Goal: Contribute content: Contribute content

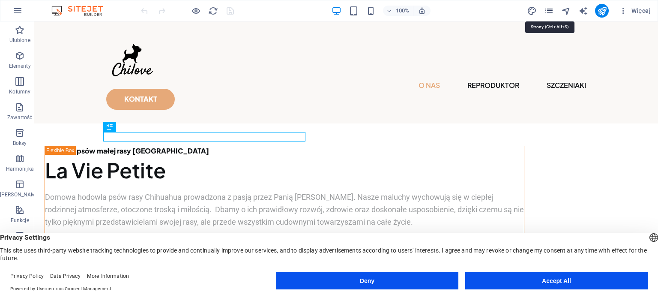
click at [551, 9] on icon "pages" at bounding box center [549, 11] width 10 height 10
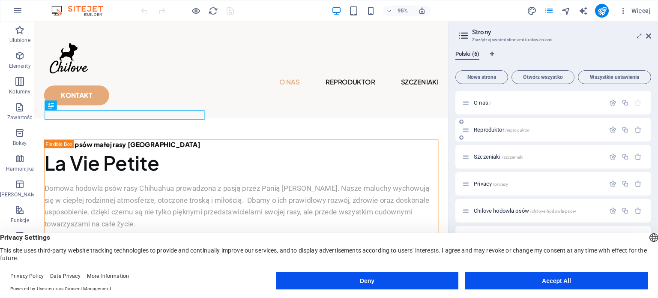
click at [491, 126] on div "Reproduktor /reproduktor" at bounding box center [533, 130] width 143 height 10
click at [474, 126] on div "Reproduktor /reproduktor" at bounding box center [533, 130] width 143 height 10
click at [477, 128] on span "Reproduktor /reproduktor" at bounding box center [502, 129] width 56 height 6
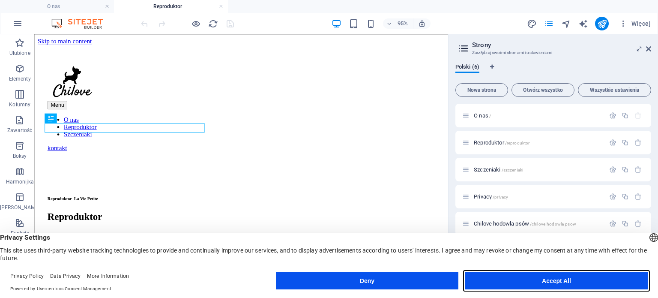
click at [547, 278] on button "Accept All" at bounding box center [556, 280] width 182 height 17
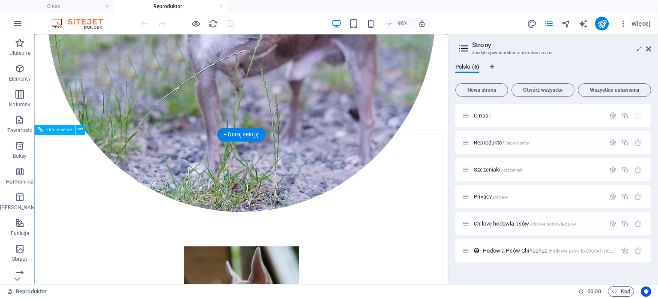
scroll to position [574, 0]
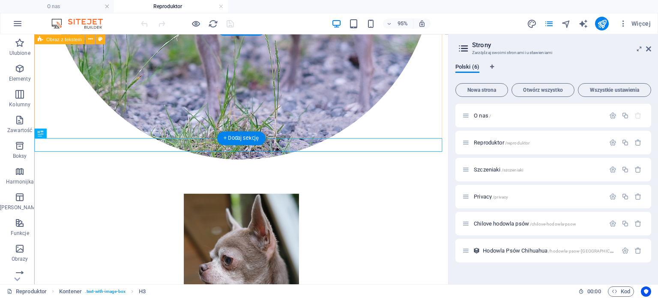
scroll to position [531, 0]
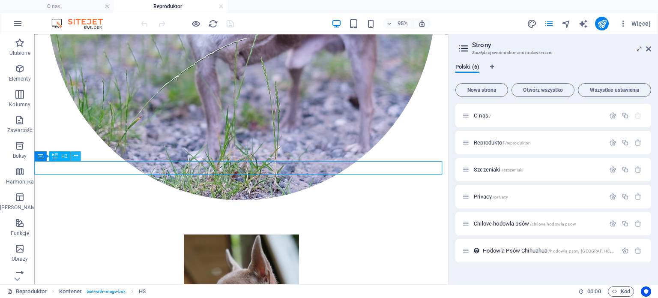
click at [77, 156] on icon at bounding box center [76, 156] width 4 height 9
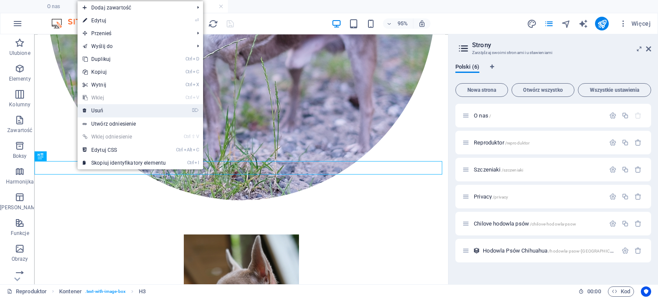
click at [101, 110] on link "⌦ Usuń" at bounding box center [123, 110] width 93 height 13
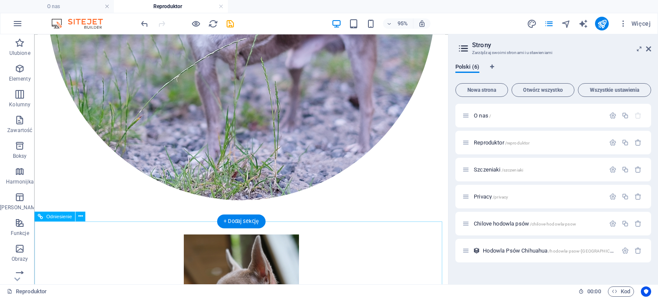
scroll to position [446, 0]
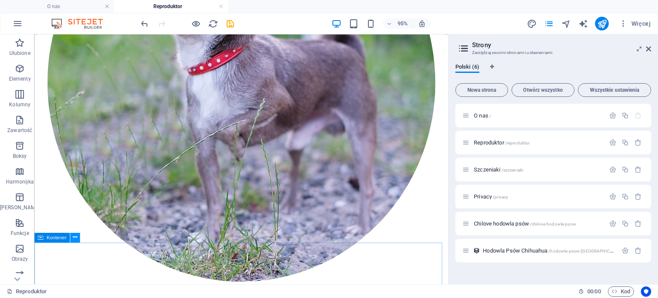
click at [74, 238] on icon at bounding box center [75, 237] width 4 height 9
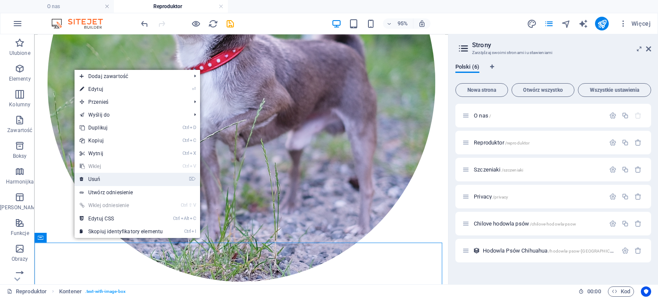
click at [94, 180] on link "⌦ Usuń" at bounding box center [120, 179] width 93 height 13
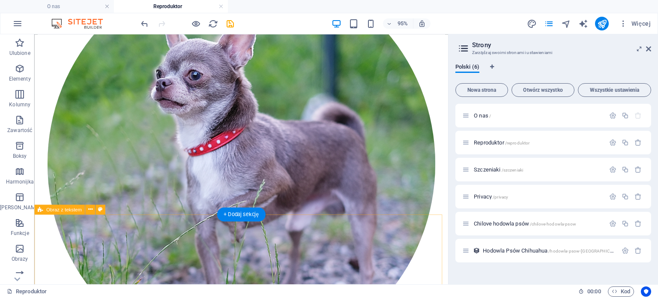
scroll to position [360, 0]
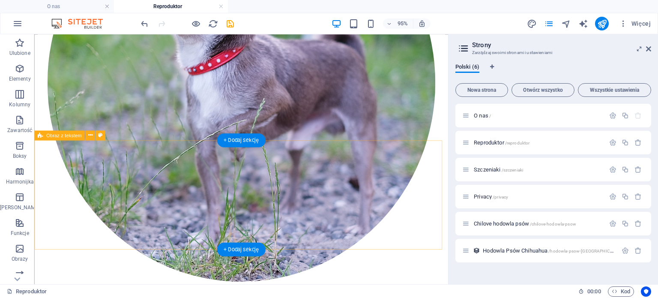
scroll to position [274, 0]
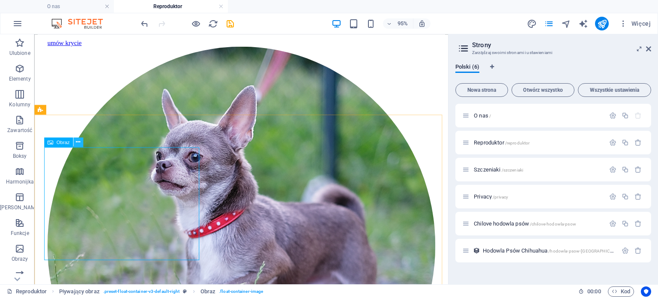
click at [77, 142] on icon at bounding box center [78, 142] width 4 height 9
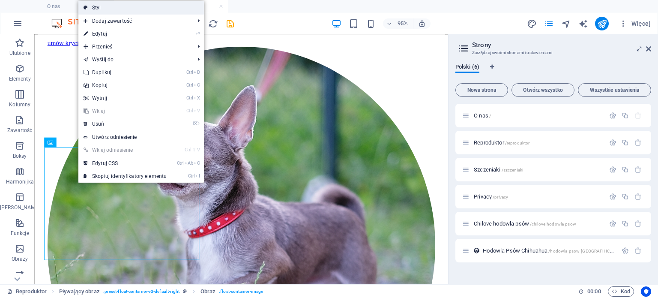
click at [102, 9] on link "Styl" at bounding box center [140, 7] width 125 height 13
select select "%"
select select "rem"
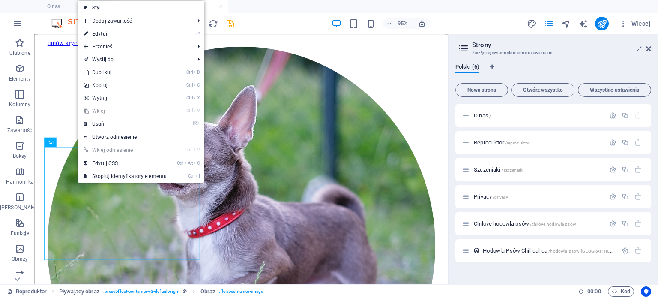
select select "rem"
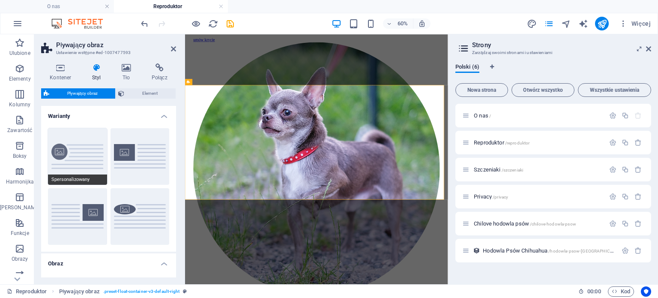
click at [74, 158] on button "Spersonalizowany" at bounding box center [77, 156] width 59 height 57
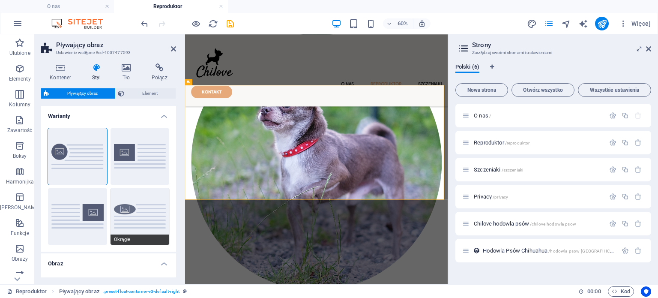
click at [122, 212] on button "Okrągłe" at bounding box center [139, 216] width 59 height 57
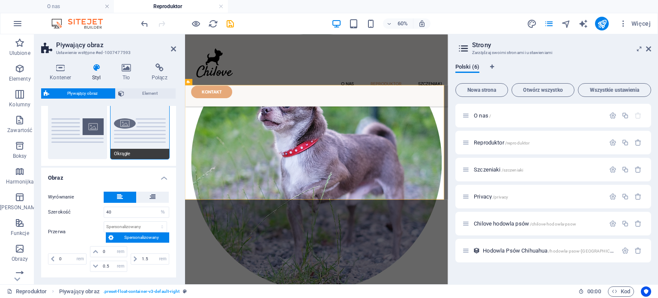
scroll to position [0, 0]
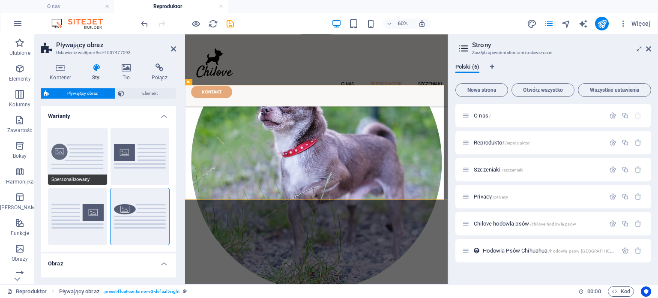
click at [78, 157] on button "Spersonalizowany" at bounding box center [77, 156] width 59 height 57
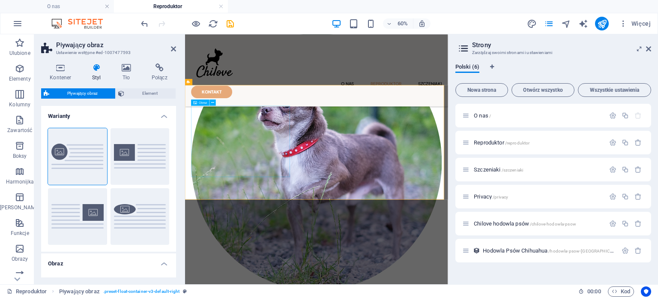
select select "px"
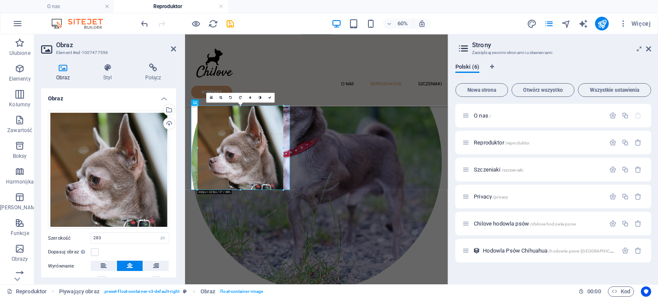
drag, startPoint x: 90, startPoint y: 235, endPoint x: 248, endPoint y: 200, distance: 162.4
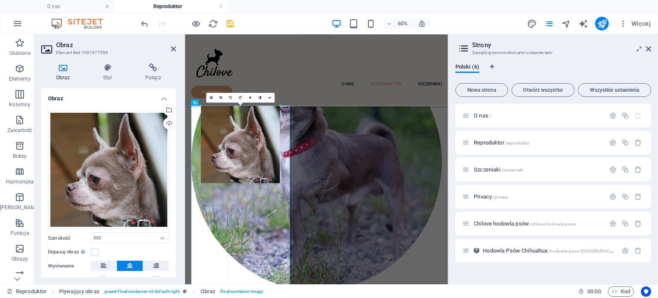
drag, startPoint x: 283, startPoint y: 148, endPoint x: 273, endPoint y: 161, distance: 15.9
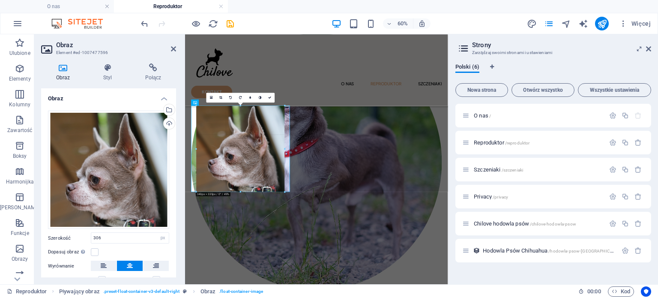
drag, startPoint x: 200, startPoint y: 143, endPoint x: 182, endPoint y: 143, distance: 18.0
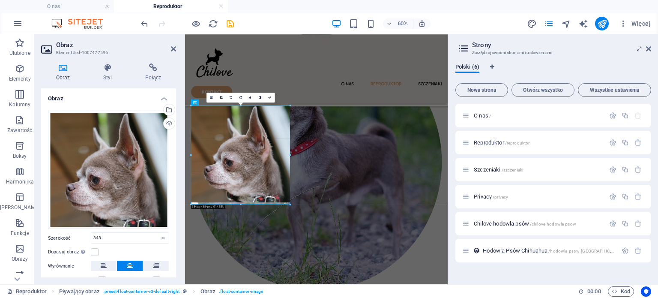
drag, startPoint x: 240, startPoint y: 191, endPoint x: 240, endPoint y: 210, distance: 18.8
type input "380"
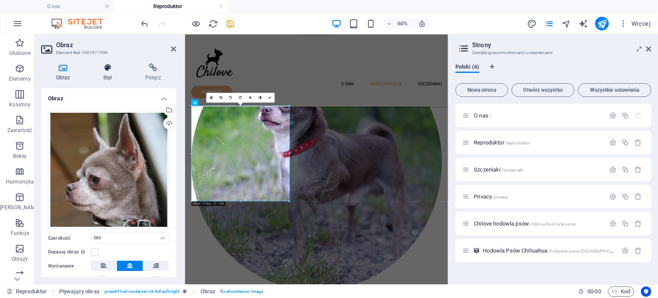
click at [108, 73] on h4 "Styl" at bounding box center [109, 72] width 42 height 18
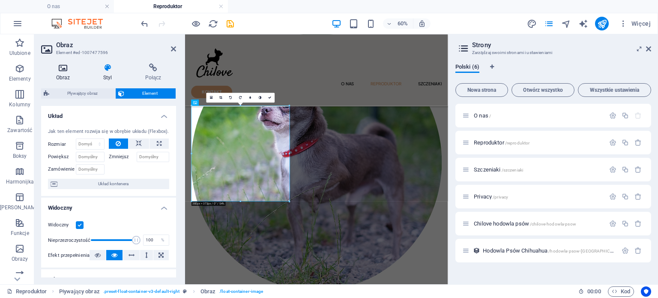
click at [64, 73] on h4 "Obraz" at bounding box center [64, 72] width 47 height 18
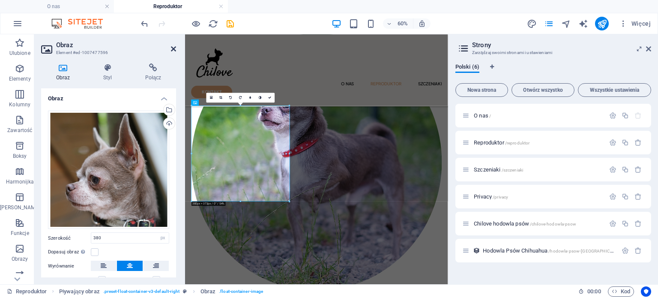
click at [173, 51] on icon at bounding box center [173, 48] width 5 height 7
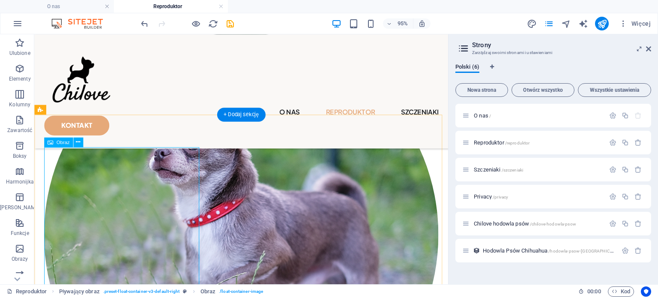
select select "px"
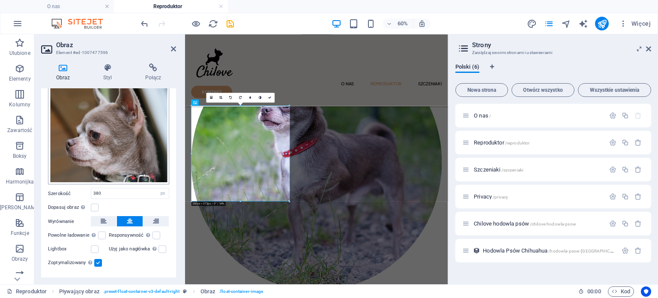
scroll to position [61, 0]
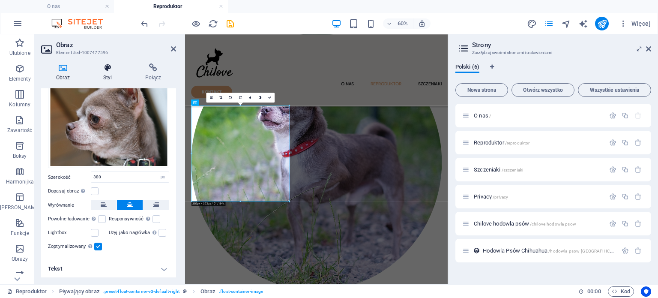
click at [106, 68] on icon at bounding box center [107, 67] width 39 height 9
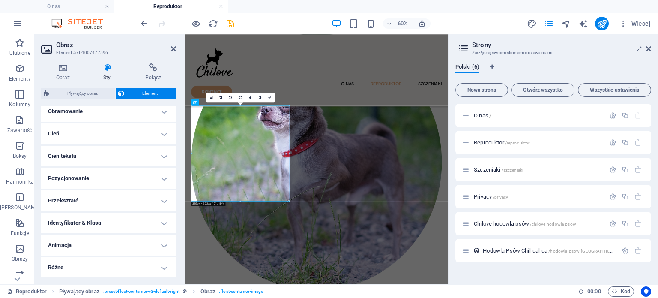
scroll to position [104, 0]
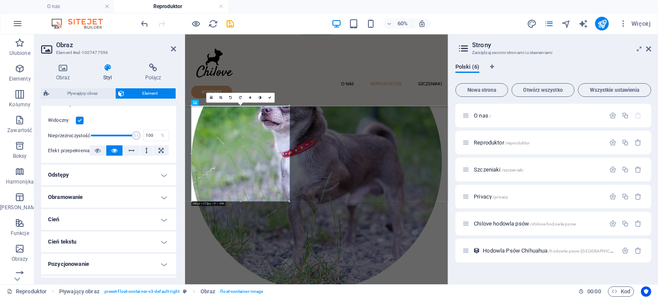
click at [83, 195] on h4 "Obramowanie" at bounding box center [108, 197] width 135 height 21
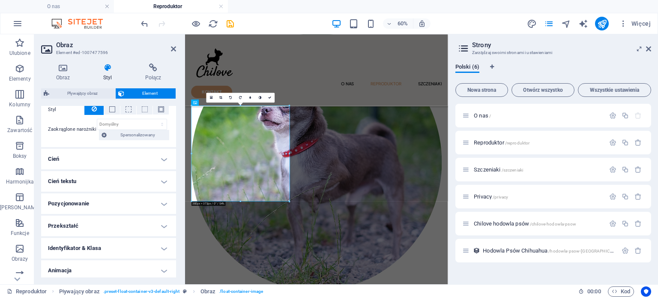
scroll to position [235, 0]
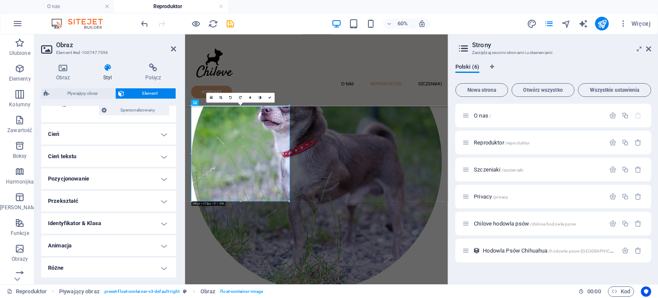
click at [103, 203] on h4 "Przekształć" at bounding box center [108, 201] width 135 height 21
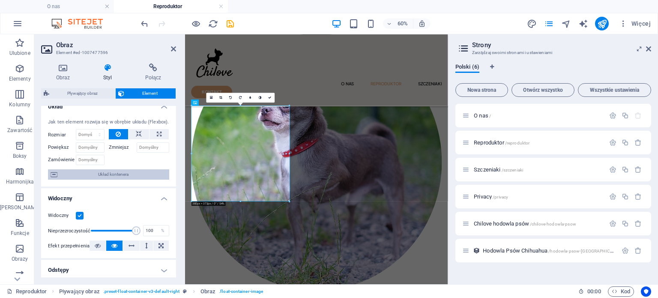
scroll to position [0, 0]
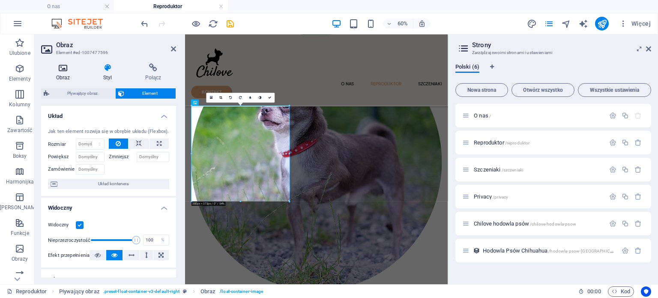
click at [64, 64] on icon at bounding box center [63, 67] width 44 height 9
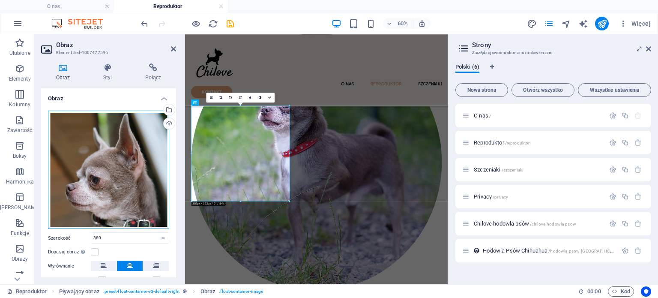
click at [120, 169] on div "Przeciągnij pliki tutaj, kliknij, aby wybrać pliki lub wybierz pliki z Plików l…" at bounding box center [108, 169] width 121 height 119
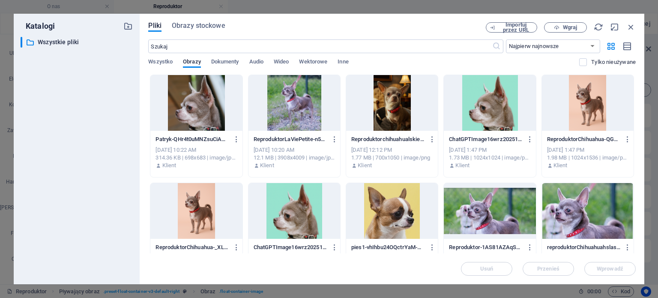
click at [493, 109] on div at bounding box center [490, 103] width 92 height 56
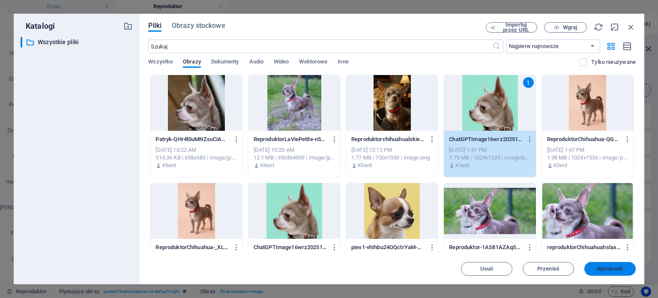
click at [607, 270] on span "Wprowadź" at bounding box center [609, 268] width 27 height 5
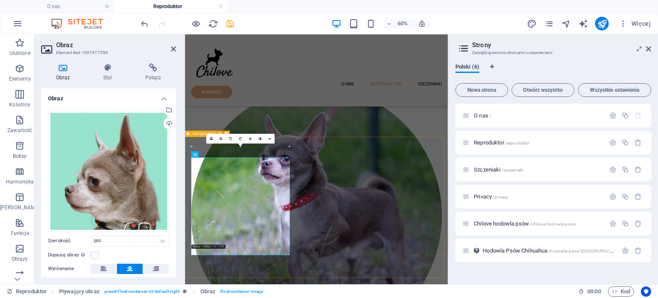
scroll to position [189, 0]
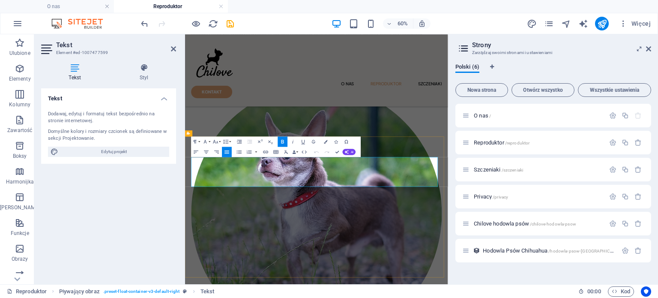
drag, startPoint x: 597, startPoint y: 280, endPoint x: 295, endPoint y: 239, distance: 305.1
copy div "Reproduktor Chihuahua Śląskie Czechowice Dziedzice Nasz Chihuahua reproduktor m…"
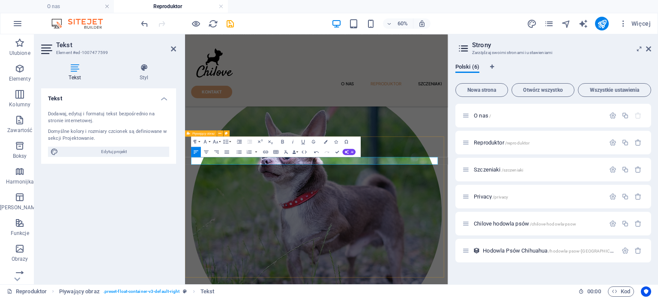
drag, startPoint x: 448, startPoint y: 306, endPoint x: 456, endPoint y: 220, distance: 86.0
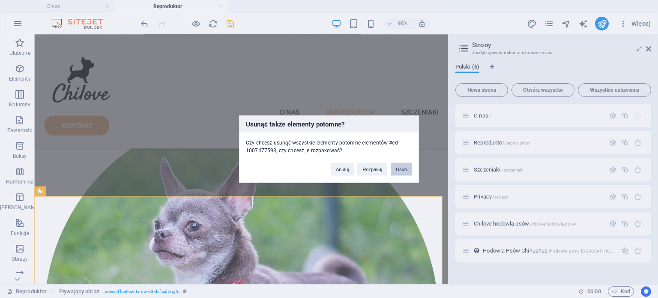
click at [402, 166] on button "Usuń" at bounding box center [400, 168] width 21 height 13
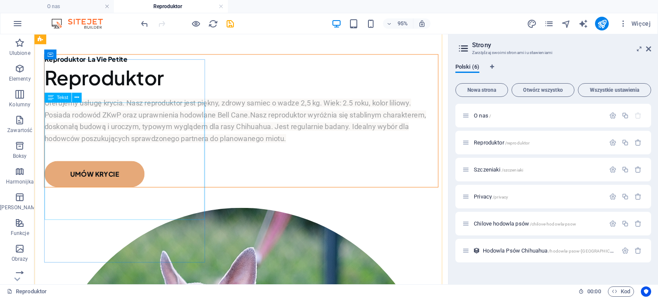
scroll to position [0, 0]
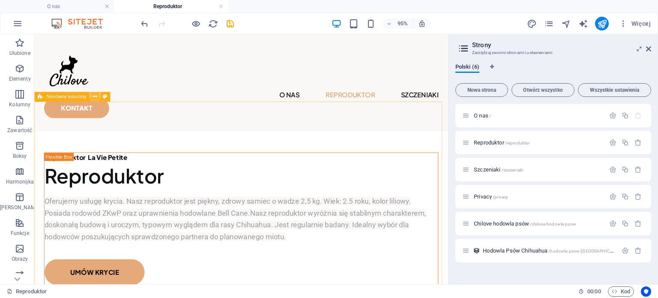
click at [92, 95] on button at bounding box center [95, 97] width 10 height 10
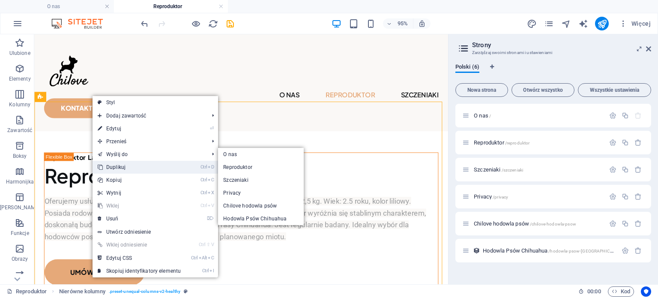
click at [116, 167] on link "Ctrl D Duplikuj" at bounding box center [138, 167] width 93 height 13
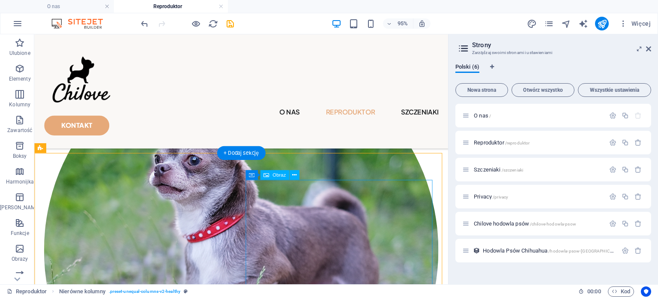
scroll to position [319, 0]
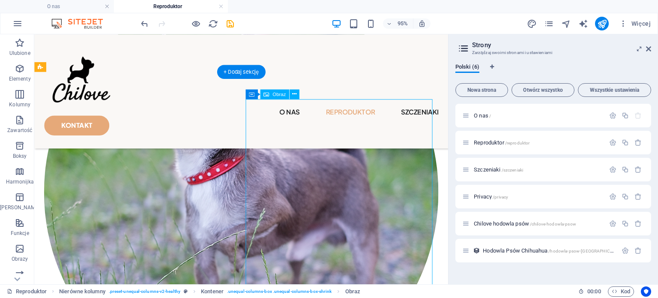
select select "%"
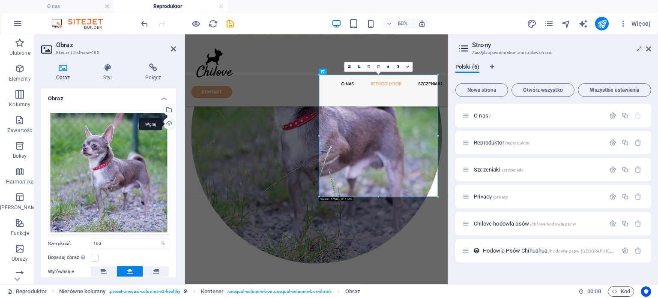
click at [169, 121] on div "Wgraj" at bounding box center [168, 124] width 13 height 13
click at [168, 108] on div "Wybierz pliki z menedżera plików, zdjęć stockowych lub prześlij plik(i)" at bounding box center [168, 110] width 13 height 13
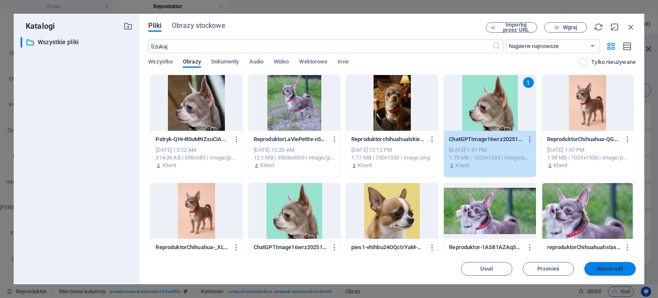
click at [597, 266] on span "Wprowadź" at bounding box center [609, 268] width 27 height 5
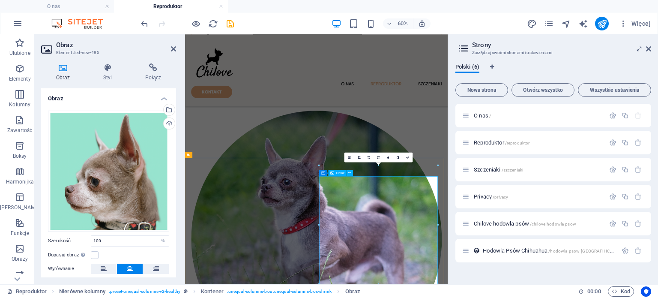
scroll to position [232, 0]
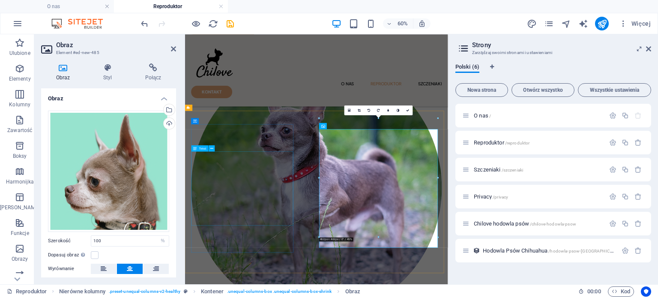
drag, startPoint x: 251, startPoint y: 292, endPoint x: 386, endPoint y: 197, distance: 164.6
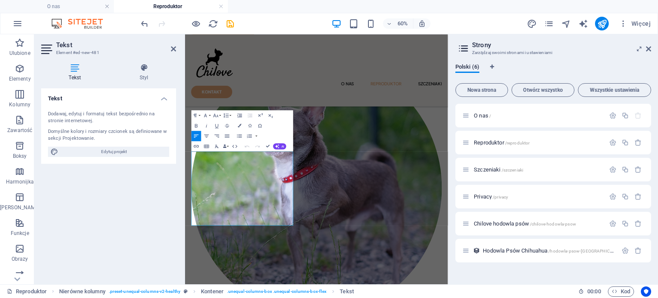
drag, startPoint x: 272, startPoint y: 345, endPoint x: 174, endPoint y: 232, distance: 149.4
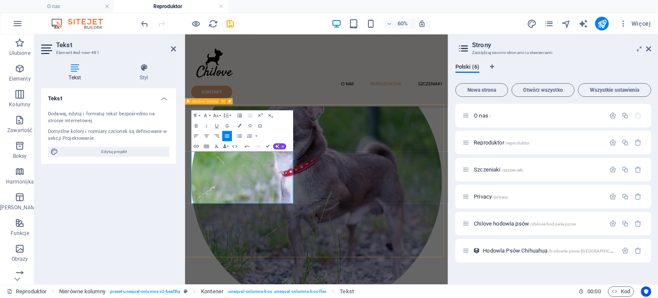
drag, startPoint x: 239, startPoint y: 244, endPoint x: 193, endPoint y: 230, distance: 47.9
copy strong "Reproduktor Chihuahua Śląskie Czechowice Dziedzice"
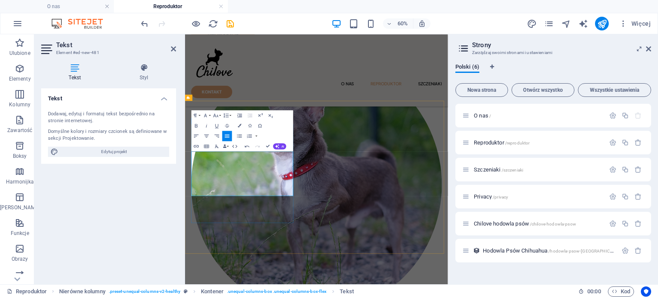
scroll to position [206, 0]
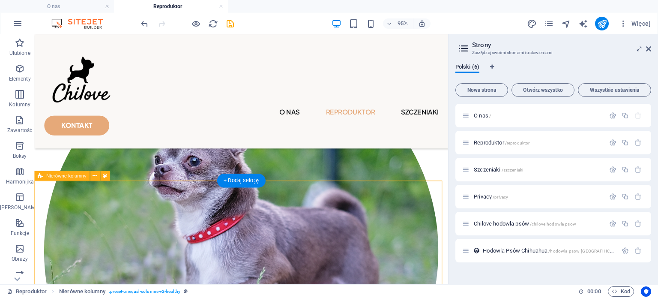
scroll to position [291, 0]
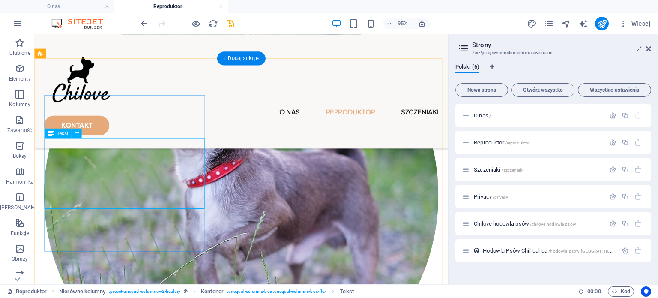
scroll to position [334, 0]
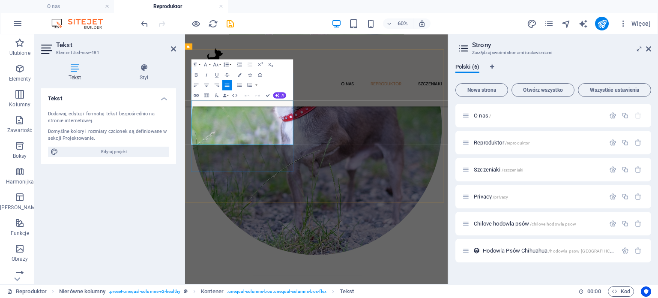
click at [600, 22] on icon "publish" at bounding box center [602, 24] width 10 height 10
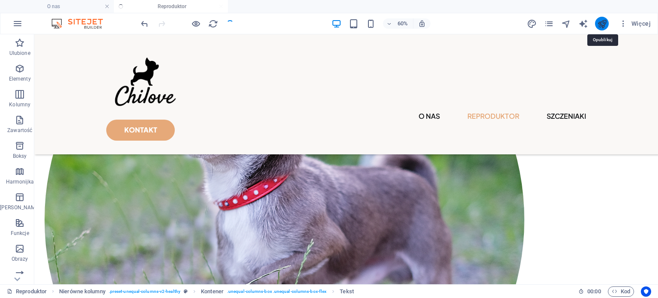
checkbox input "false"
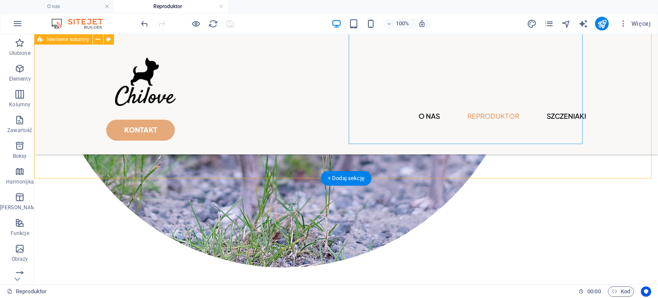
scroll to position [468, 0]
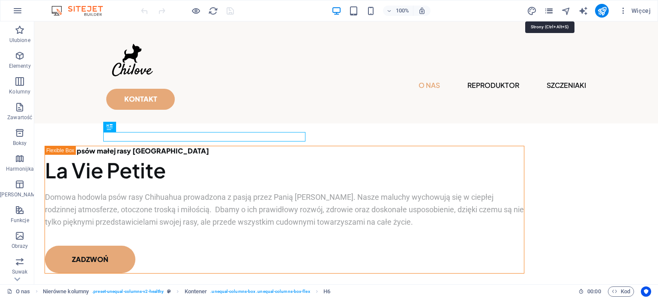
click at [548, 13] on icon "pages" at bounding box center [549, 11] width 10 height 10
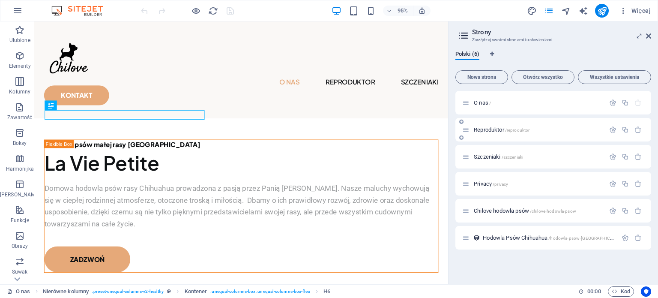
click at [485, 126] on div "Reproduktor /reproduktor" at bounding box center [533, 130] width 143 height 10
click at [486, 128] on span "Reproduktor /reproduktor" at bounding box center [502, 129] width 56 height 6
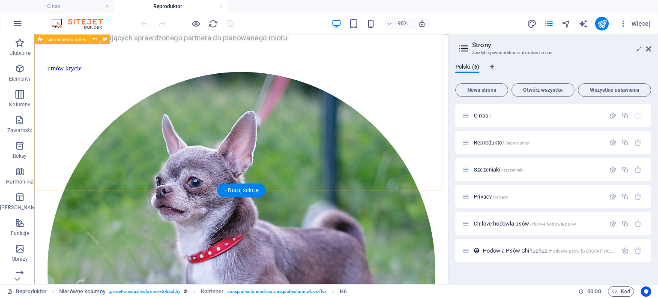
scroll to position [273, 0]
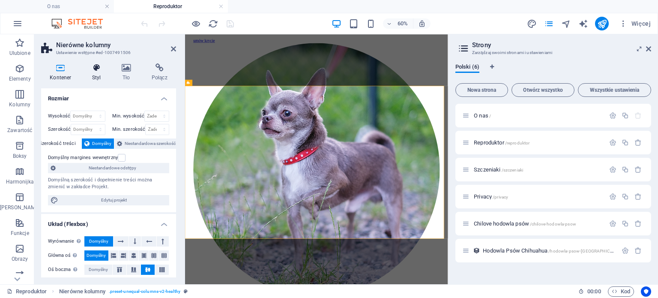
click at [93, 74] on h4 "Styl" at bounding box center [98, 72] width 30 height 18
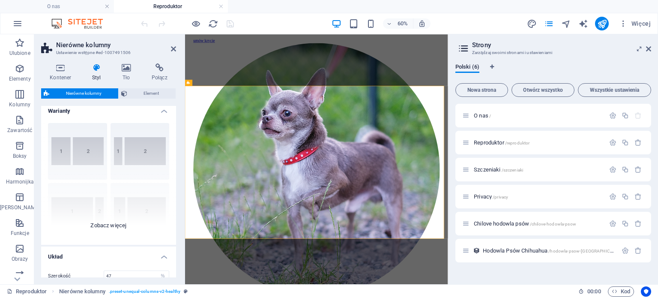
scroll to position [0, 0]
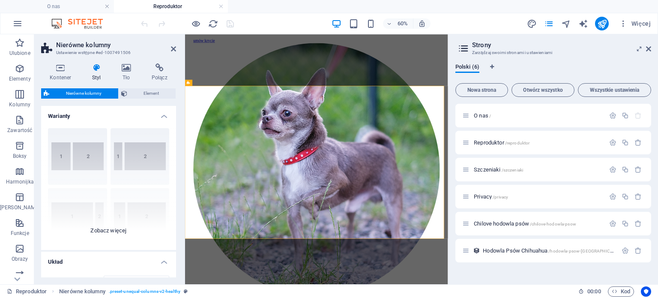
click at [116, 228] on div "[PHONE_NUMBER] [PHONE_NUMBER] 70-30 Domyślny" at bounding box center [108, 185] width 135 height 128
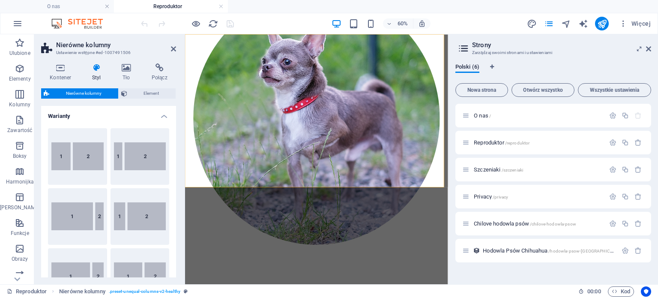
scroll to position [230, 0]
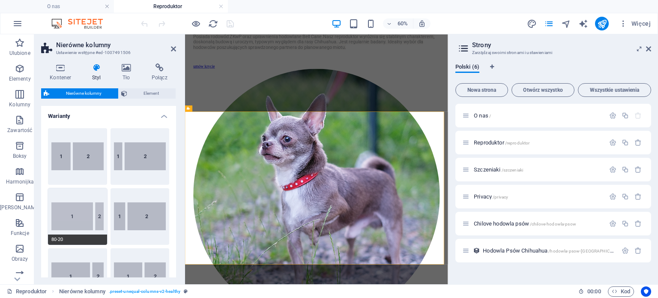
click at [67, 220] on button "80-20" at bounding box center [77, 216] width 59 height 57
type input "80"
type input "2"
select select "rem"
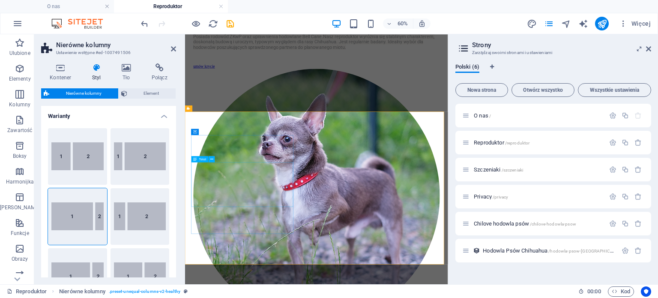
type input "100"
select select "px"
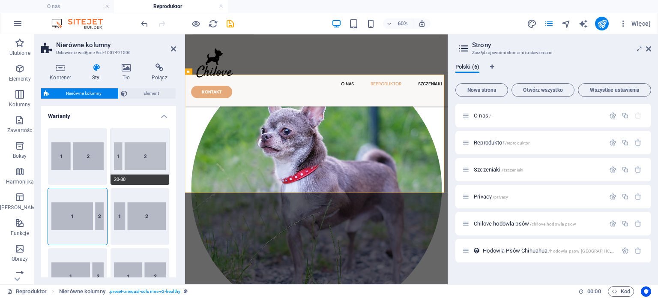
click at [152, 160] on button "20-80" at bounding box center [139, 156] width 59 height 57
type input "20"
type input "2"
select select "rem"
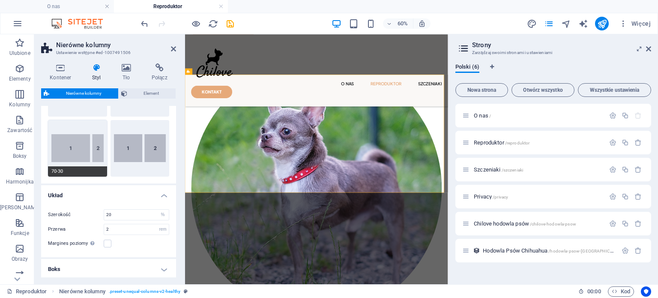
scroll to position [128, 0]
click at [79, 143] on button "70-30" at bounding box center [77, 147] width 59 height 57
type input "70"
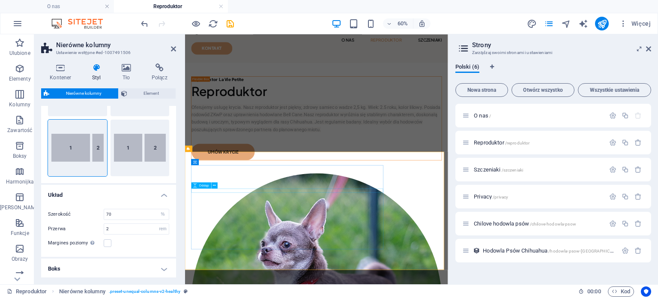
scroll to position [0, 0]
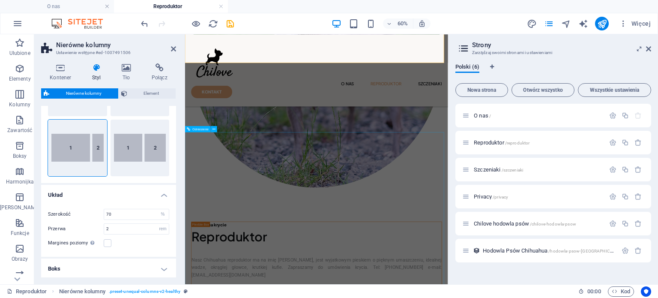
type input "100"
select select "px"
